Goal: Navigation & Orientation: Go to known website

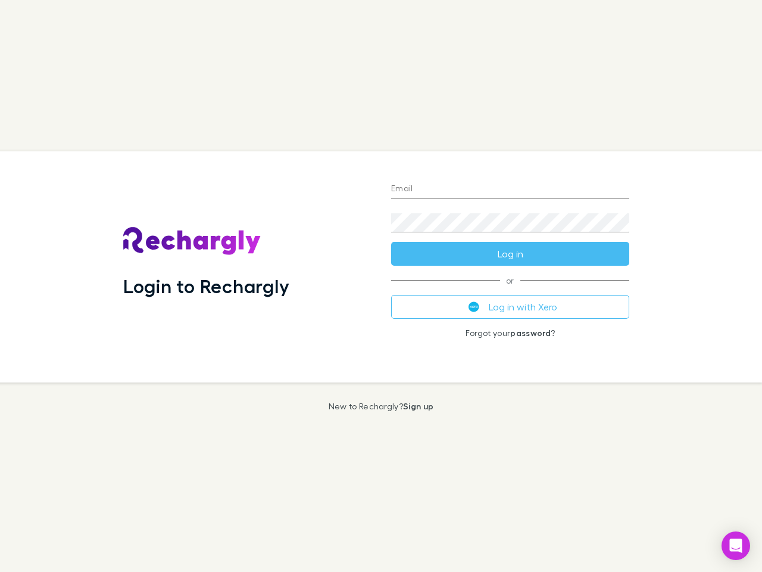
click at [381, 286] on div "Login to Rechargly" at bounding box center [248, 266] width 268 height 231
click at [510, 189] on input "Email" at bounding box center [510, 189] width 238 height 19
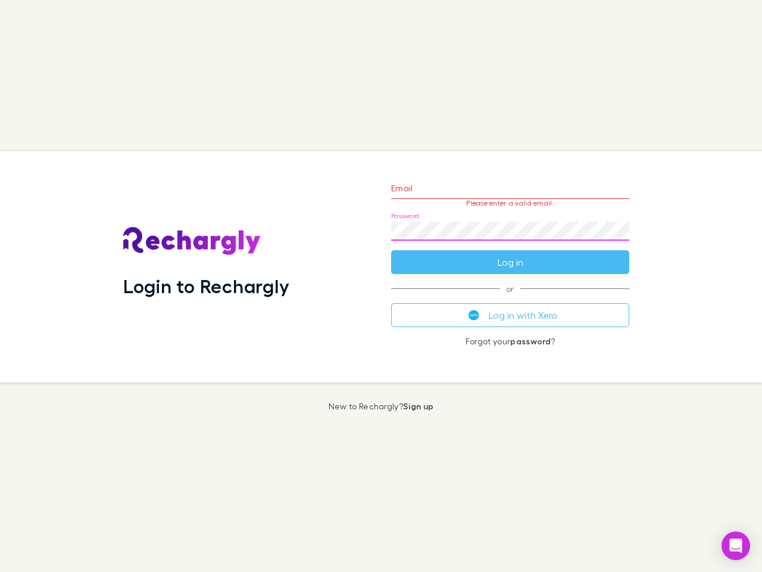
click at [510, 254] on form "Email Please enter a valid email. Password Log in" at bounding box center [510, 222] width 238 height 104
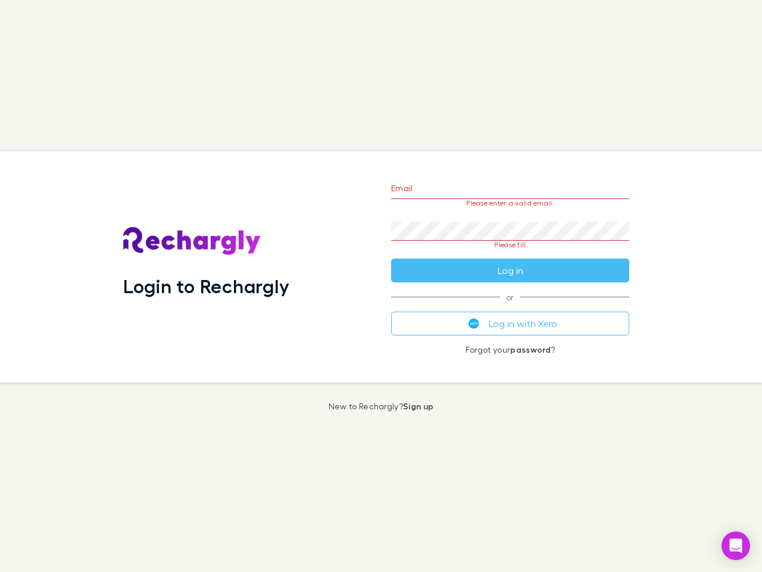
click at [510, 307] on div "Email Please enter a valid email. Password Please fill Log in or Log in with Xe…" at bounding box center [510, 266] width 257 height 231
click at [736, 545] on icon "Open Intercom Messenger" at bounding box center [736, 545] width 13 height 14
